Goal: Information Seeking & Learning: Learn about a topic

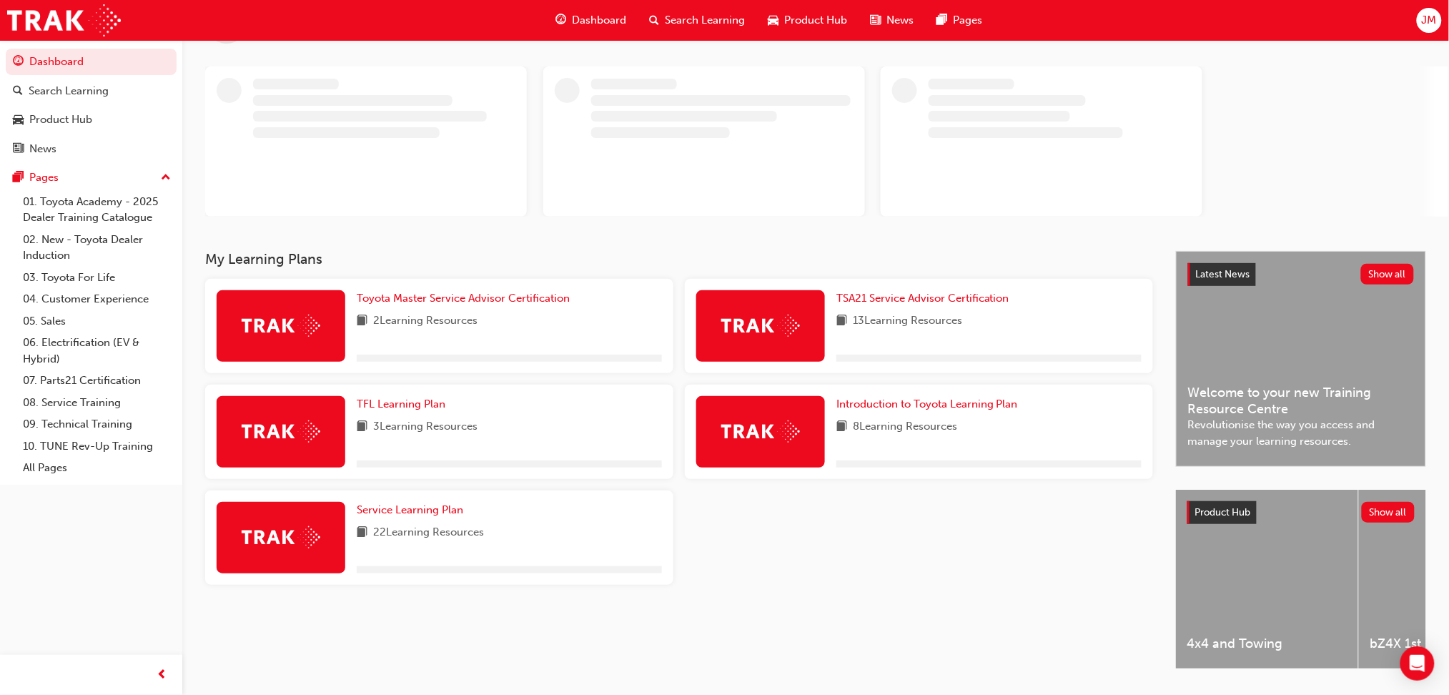
scroll to position [95, 0]
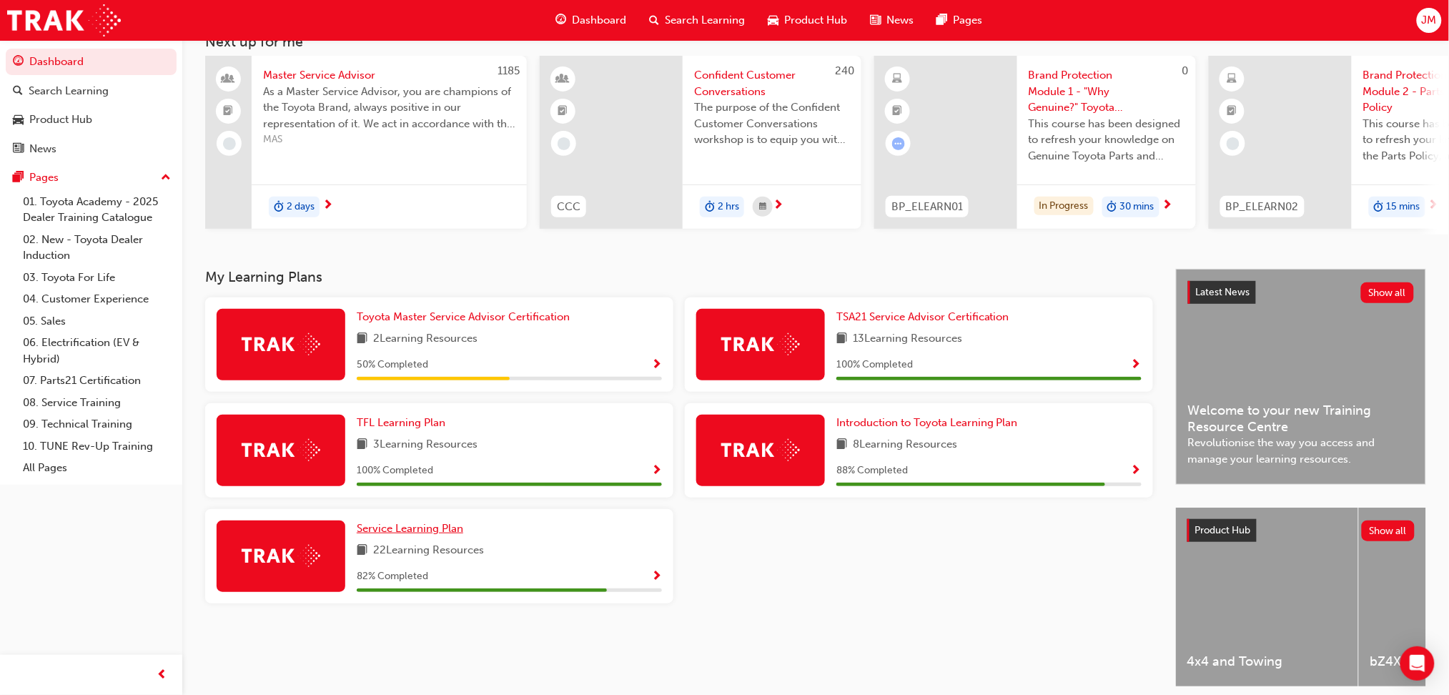
click at [392, 535] on span "Service Learning Plan" at bounding box center [410, 528] width 106 height 13
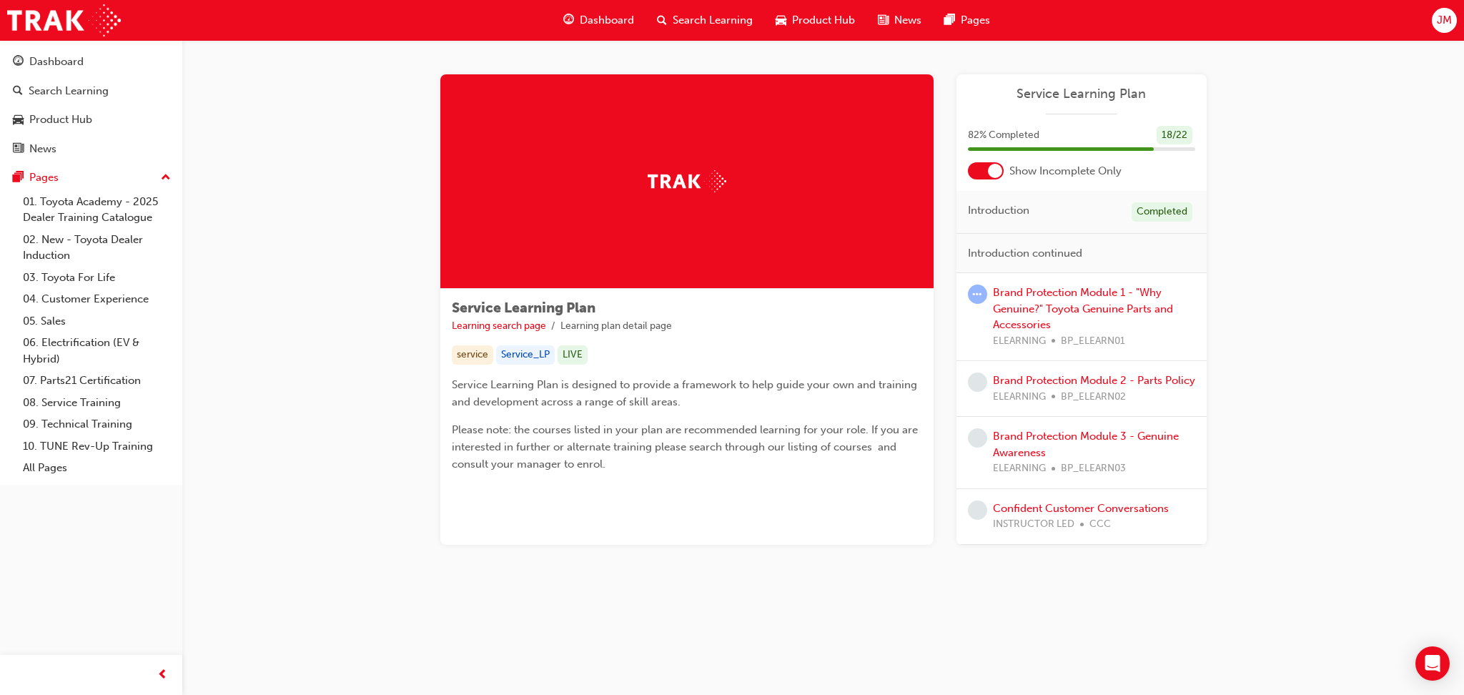
click at [1018, 316] on div "Brand Protection Module 1 - "Why Genuine?" Toyota Genuine Parts and Accessories…" at bounding box center [1094, 316] width 202 height 64
